Goal: Check status: Check status

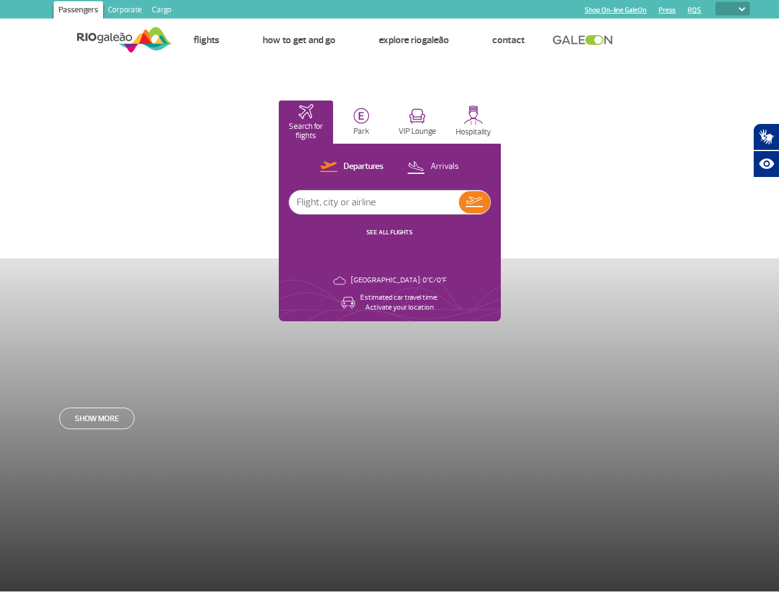
select select
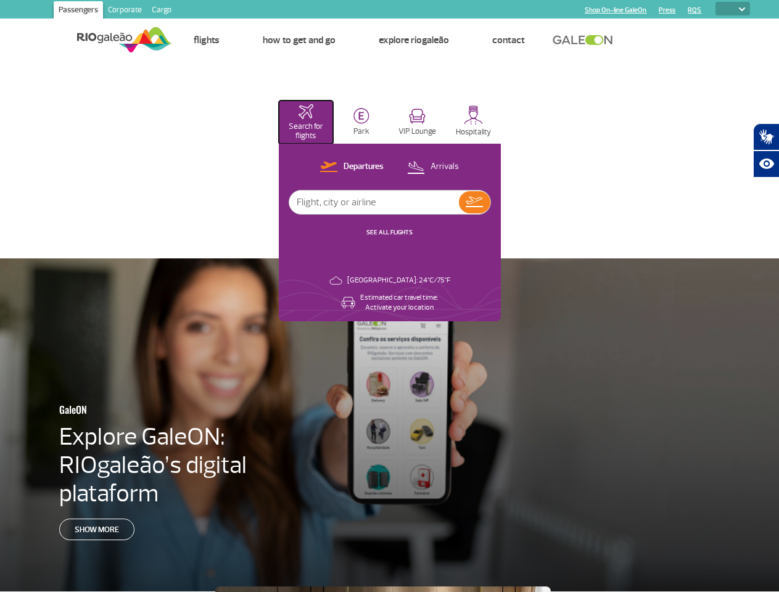
click at [327, 122] on p "Search for flights" at bounding box center [306, 131] width 43 height 18
click at [369, 122] on img at bounding box center [361, 116] width 16 height 16
click at [425, 122] on img at bounding box center [417, 115] width 17 height 15
click at [483, 122] on img at bounding box center [473, 114] width 19 height 19
click at [383, 167] on p "Departures" at bounding box center [363, 167] width 40 height 12
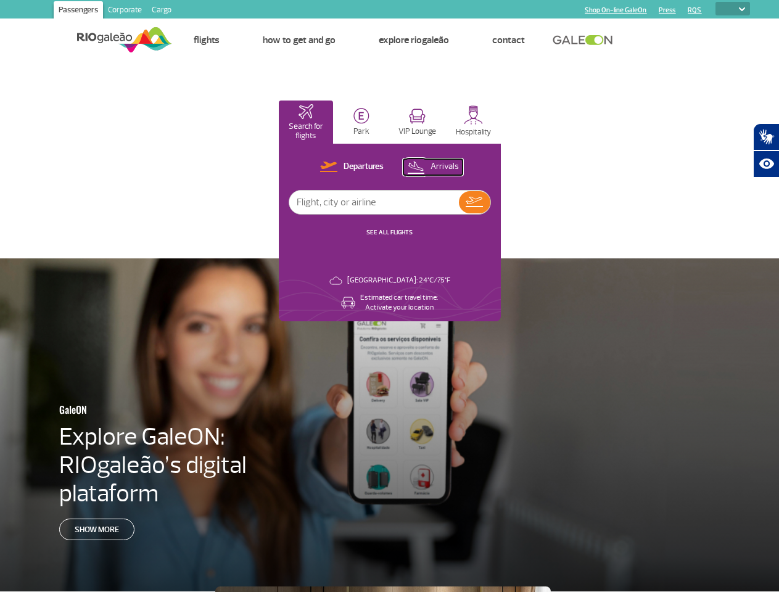
click at [459, 167] on p "Arrivals" at bounding box center [444, 167] width 28 height 12
click at [483, 202] on img at bounding box center [473, 202] width 17 height 10
